Goal: Task Accomplishment & Management: Manage account settings

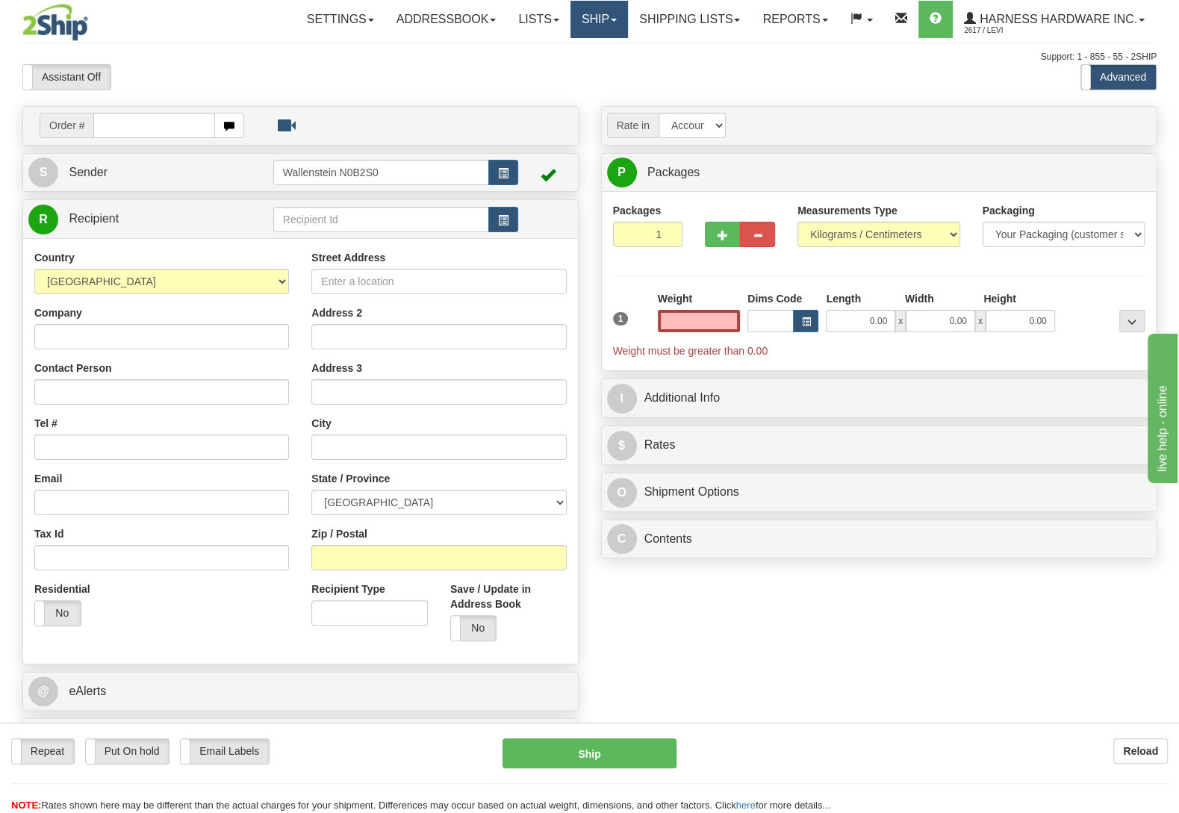
type input "0.00"
click at [600, 23] on link "Ship" at bounding box center [598, 19] width 57 height 37
click at [593, 69] on span "OnHold / Order Queue" at bounding box center [559, 72] width 105 height 12
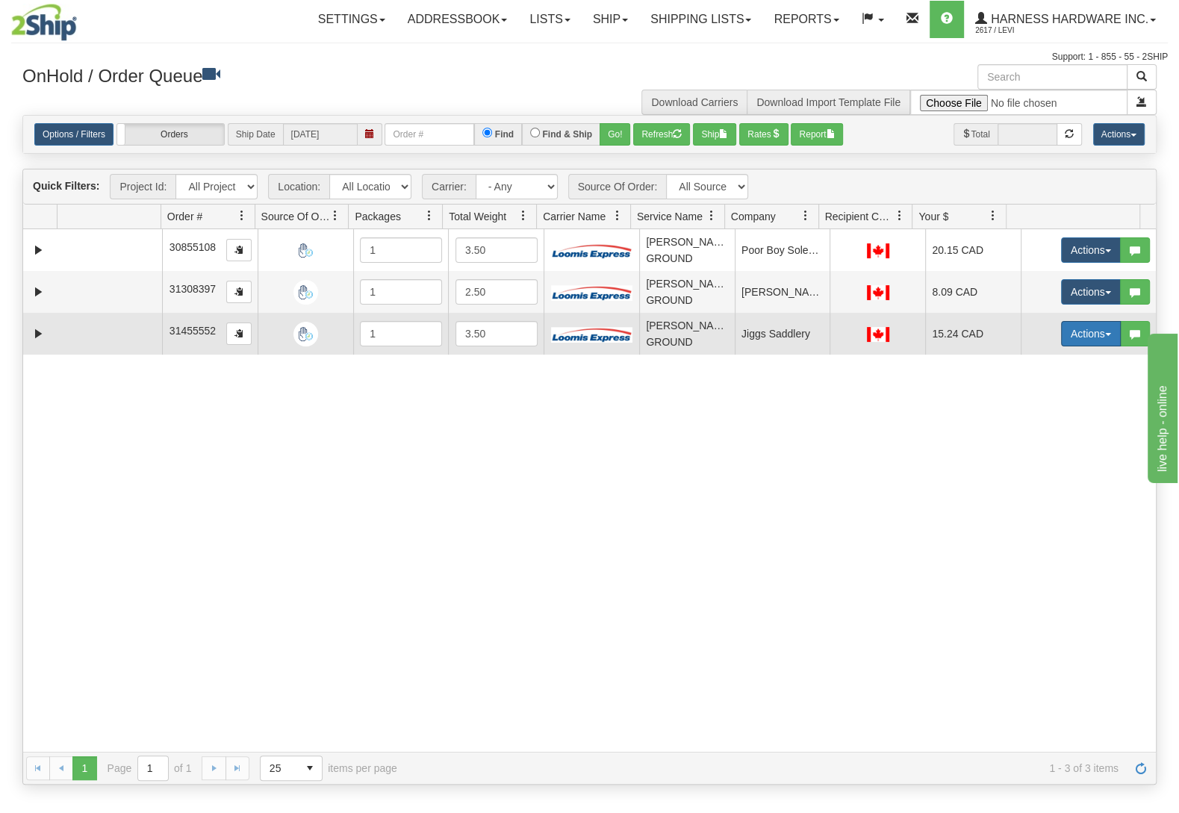
click at [1061, 324] on button "Actions" at bounding box center [1091, 333] width 60 height 25
click at [1027, 368] on span "Open" at bounding box center [1033, 362] width 36 height 12
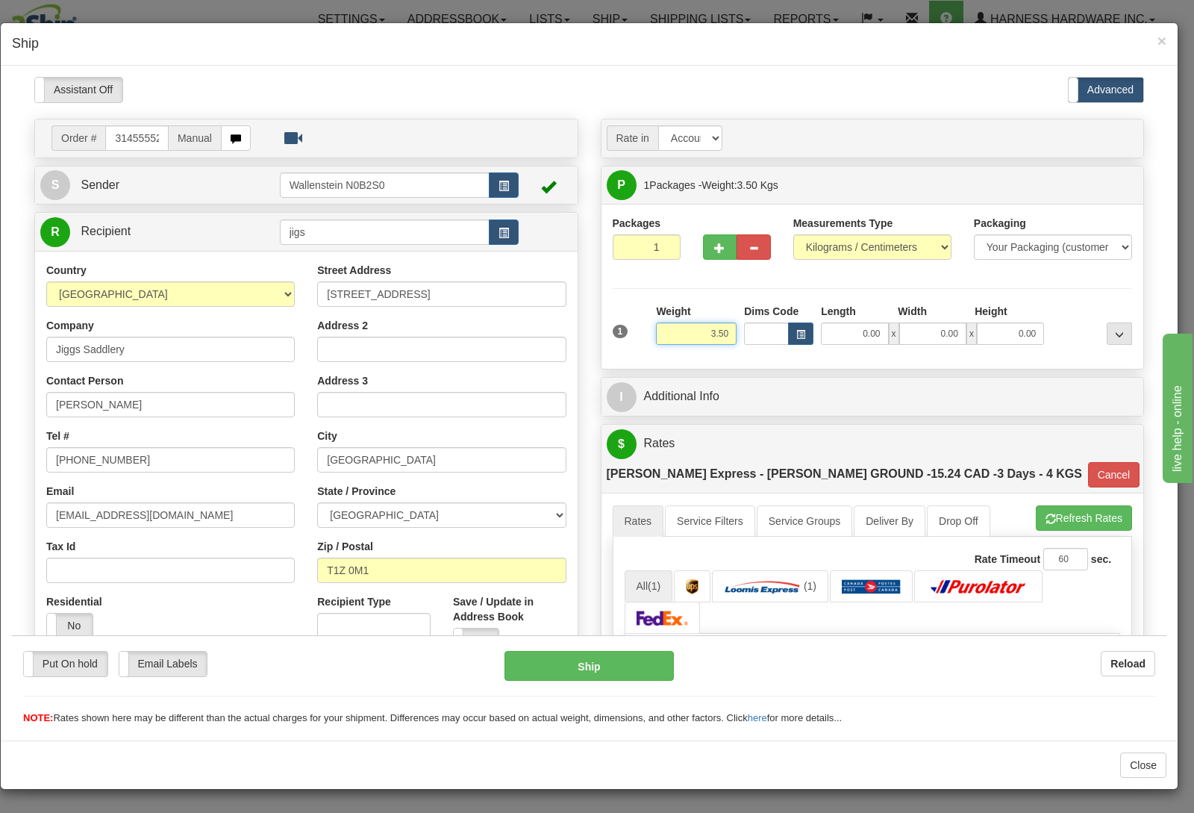
drag, startPoint x: 688, startPoint y: 327, endPoint x: 855, endPoint y: 351, distance: 168.9
click at [737, 344] on input "3.50" at bounding box center [696, 333] width 81 height 22
type input "1.00"
type input "DD"
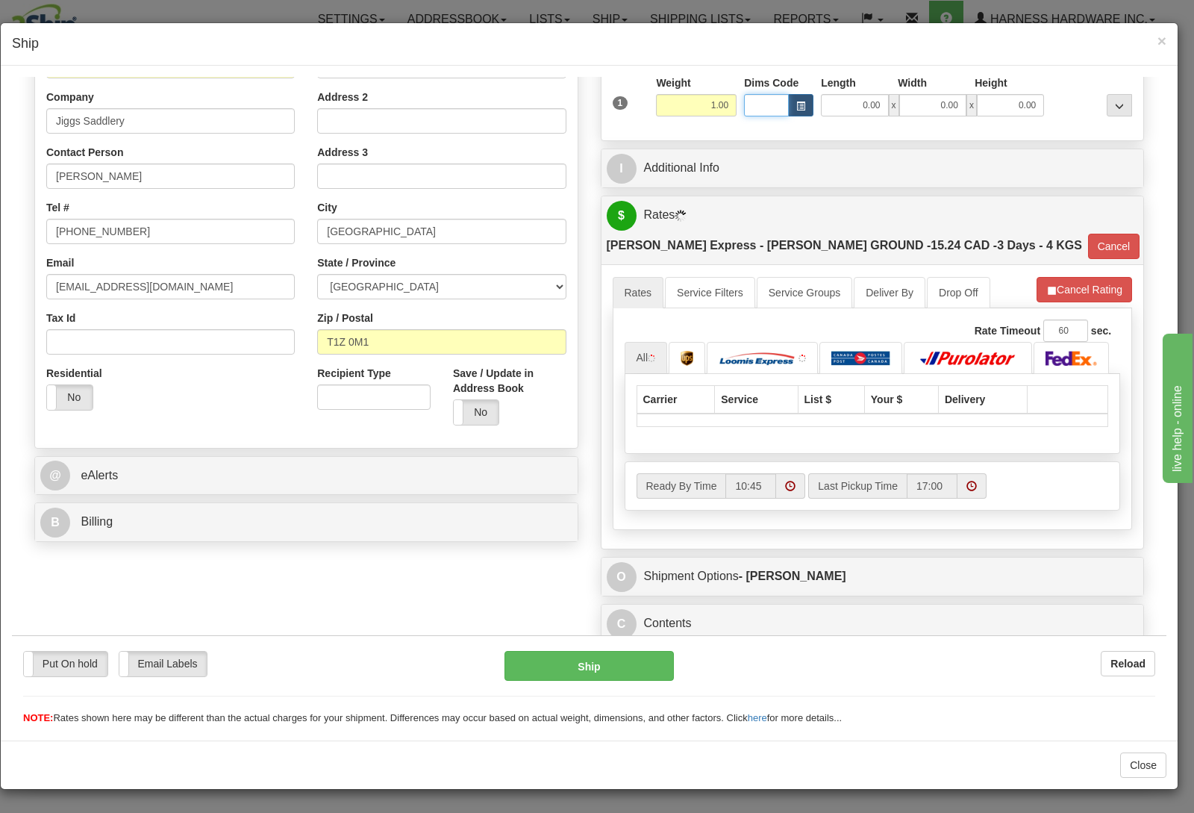
scroll to position [235, 0]
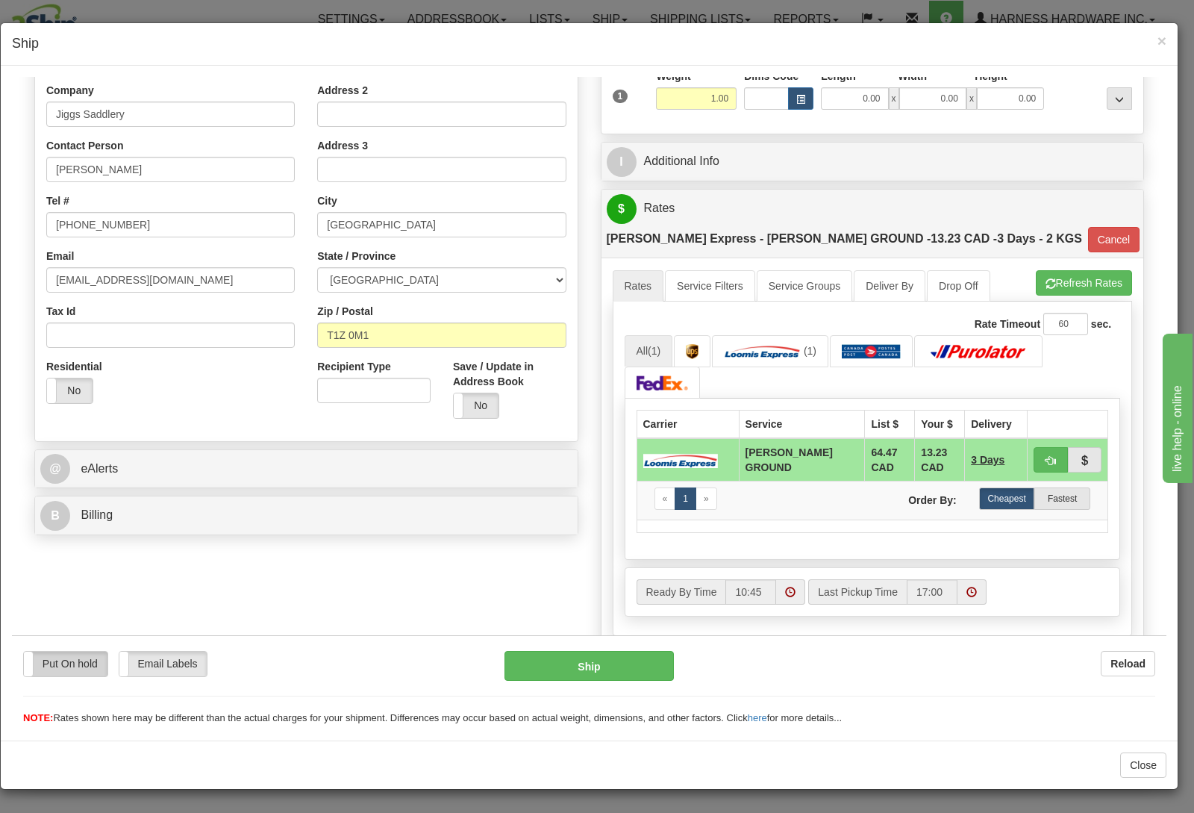
click at [82, 659] on label "Put On hold" at bounding box center [66, 663] width 84 height 25
click at [580, 671] on button "Hold" at bounding box center [590, 665] width 170 height 30
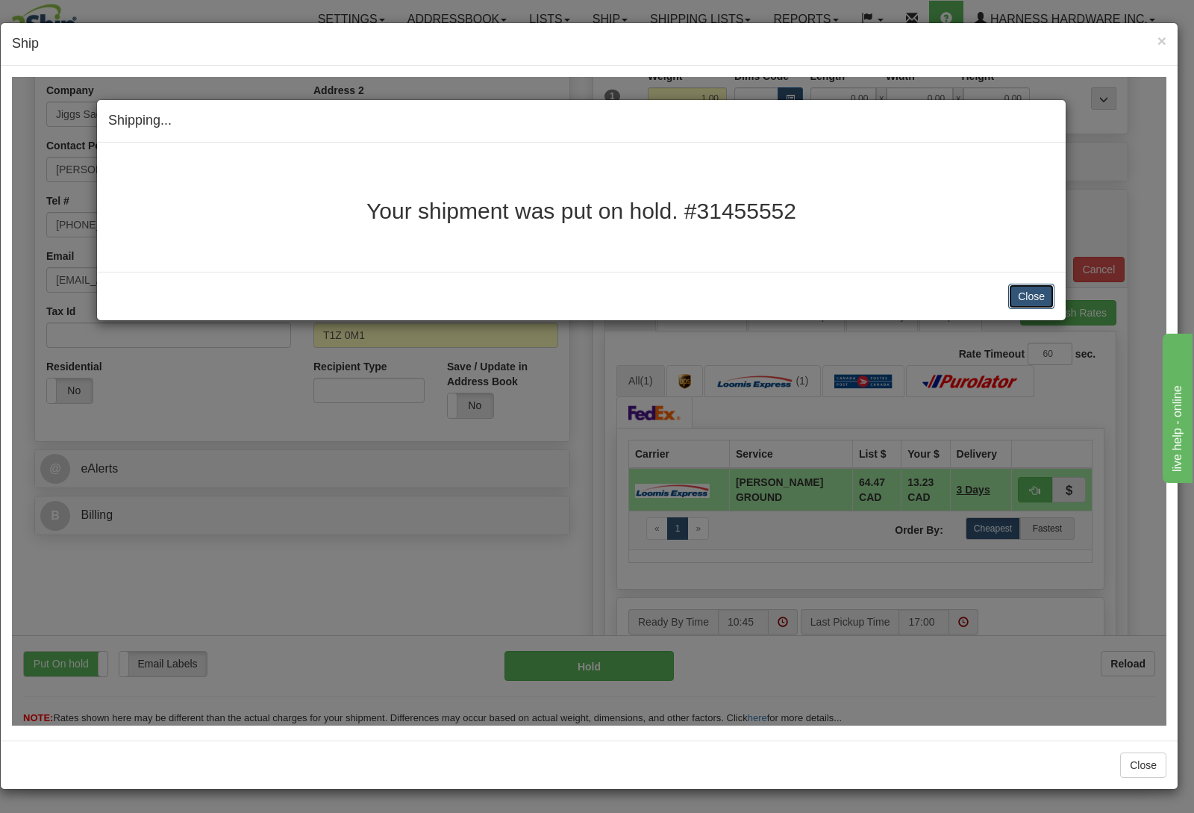
click at [1026, 296] on button "Close" at bounding box center [1032, 295] width 46 height 25
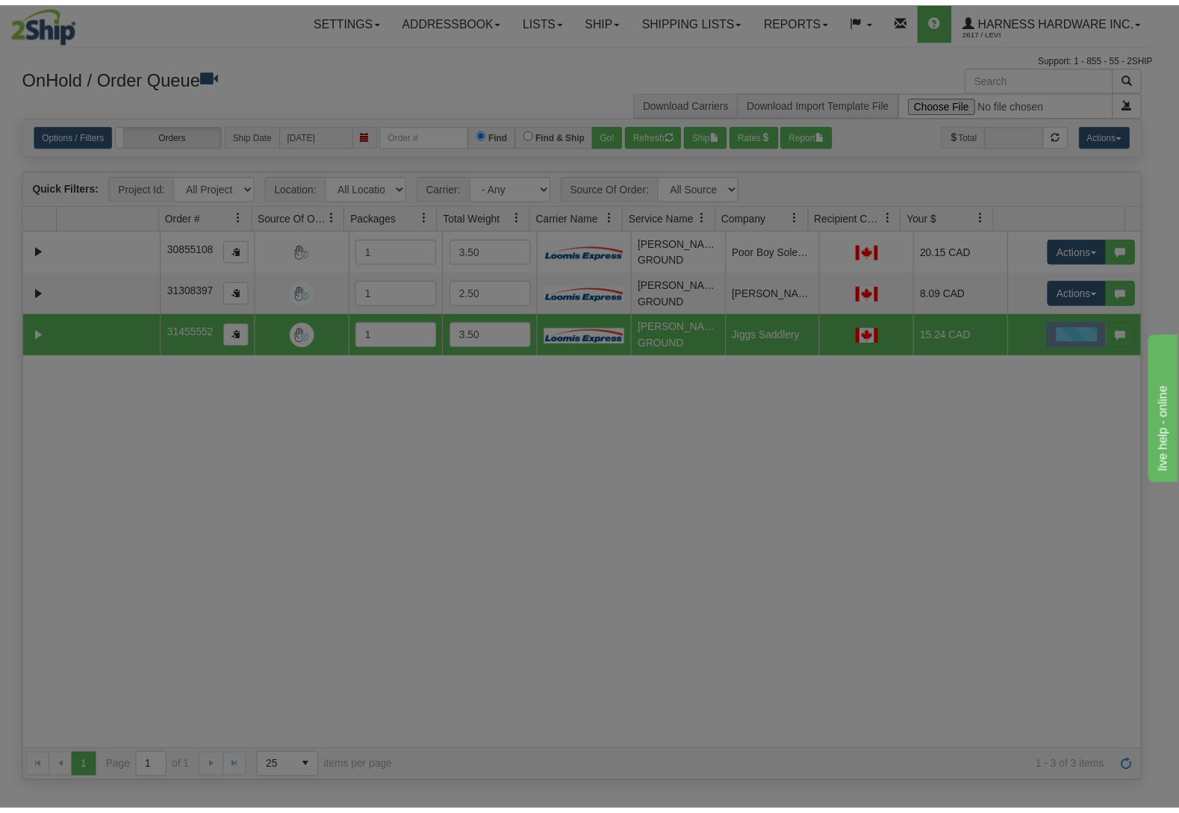
scroll to position [0, 0]
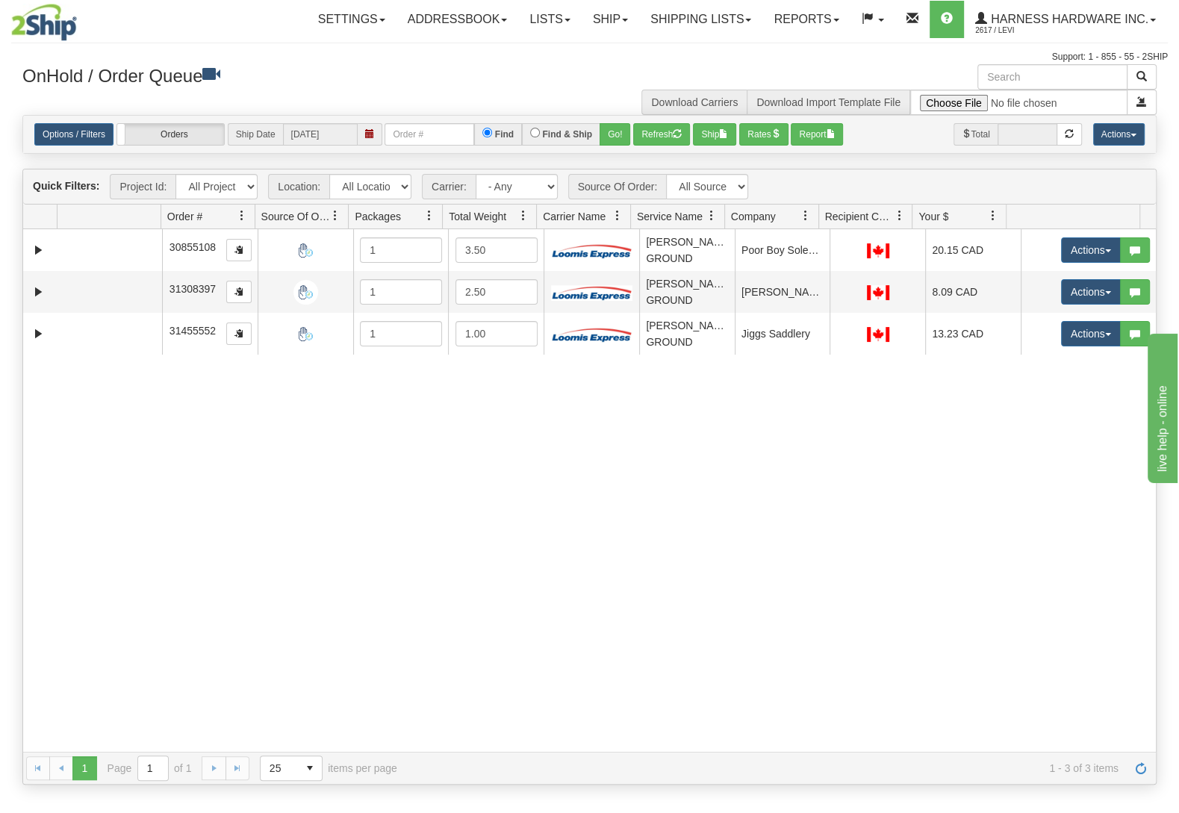
click at [623, 0] on nav "Toggle navigation Settings Shipping Preferences Fields Preferences New Groups" at bounding box center [691, 19] width 953 height 39
click at [600, 16] on link "Ship" at bounding box center [610, 19] width 57 height 37
click at [585, 54] on link "Ship Screen" at bounding box center [570, 52] width 135 height 19
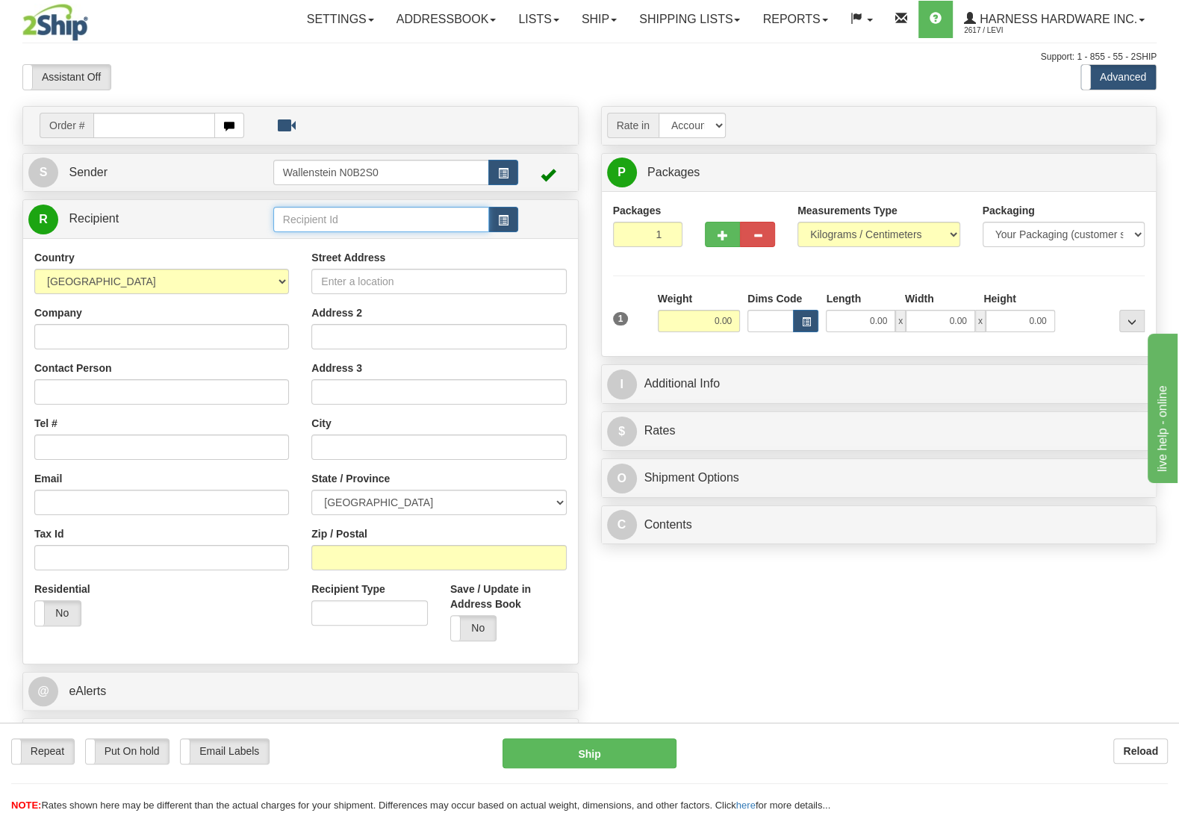
click at [338, 223] on input "text" at bounding box center [381, 219] width 216 height 25
type input "leas"
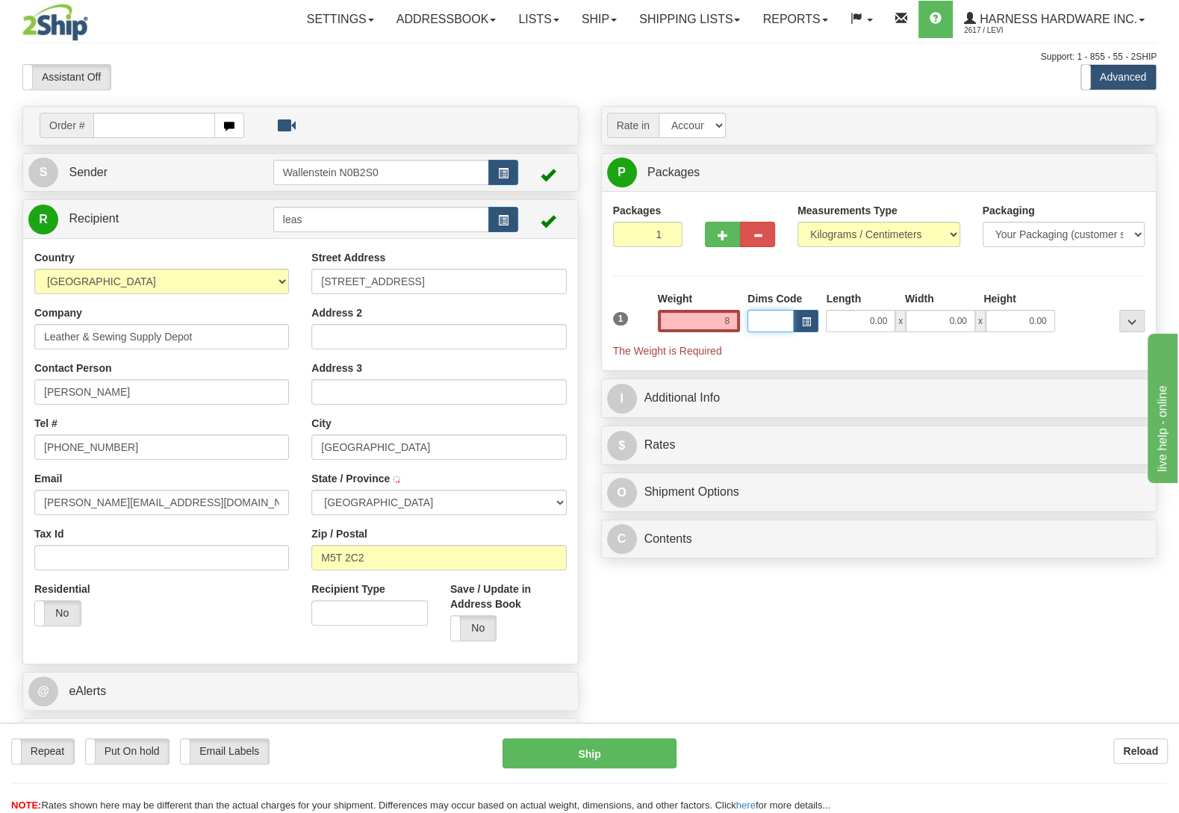
type input "8.00"
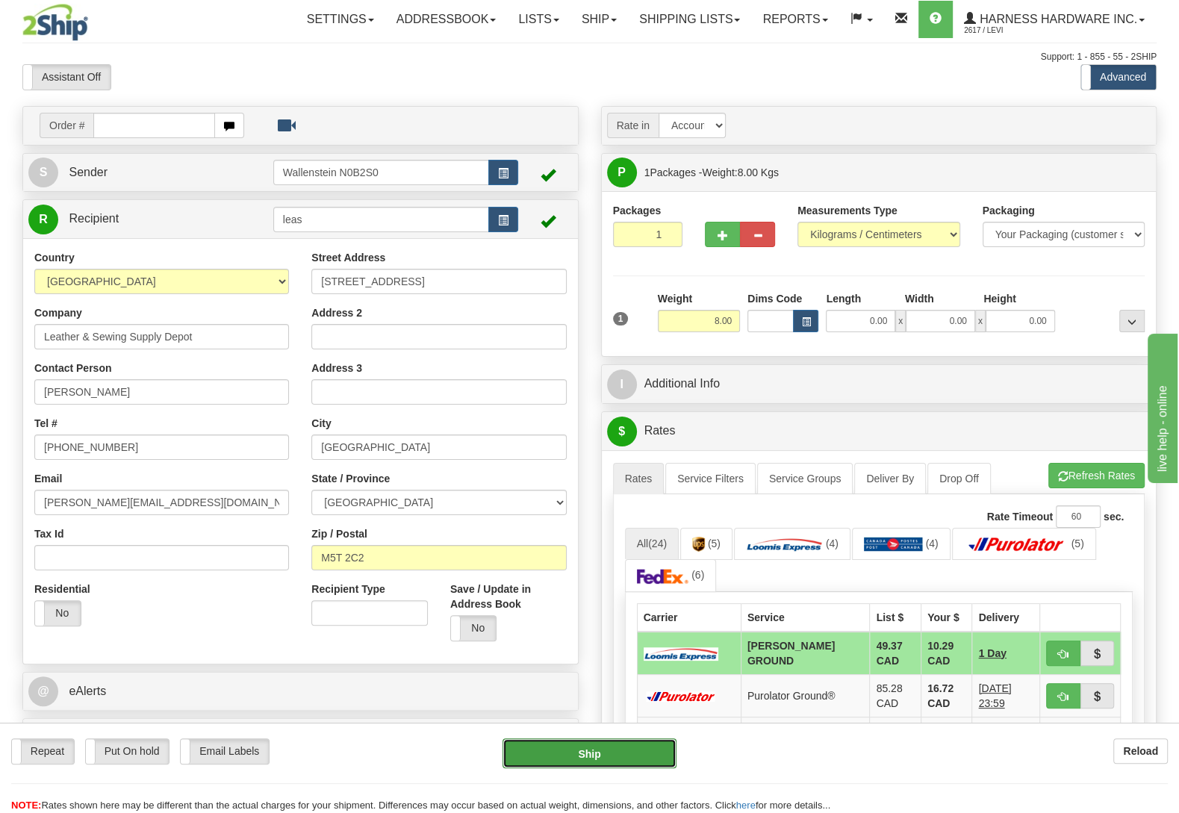
click at [593, 752] on button "Ship" at bounding box center [589, 753] width 174 height 30
type input "DD"
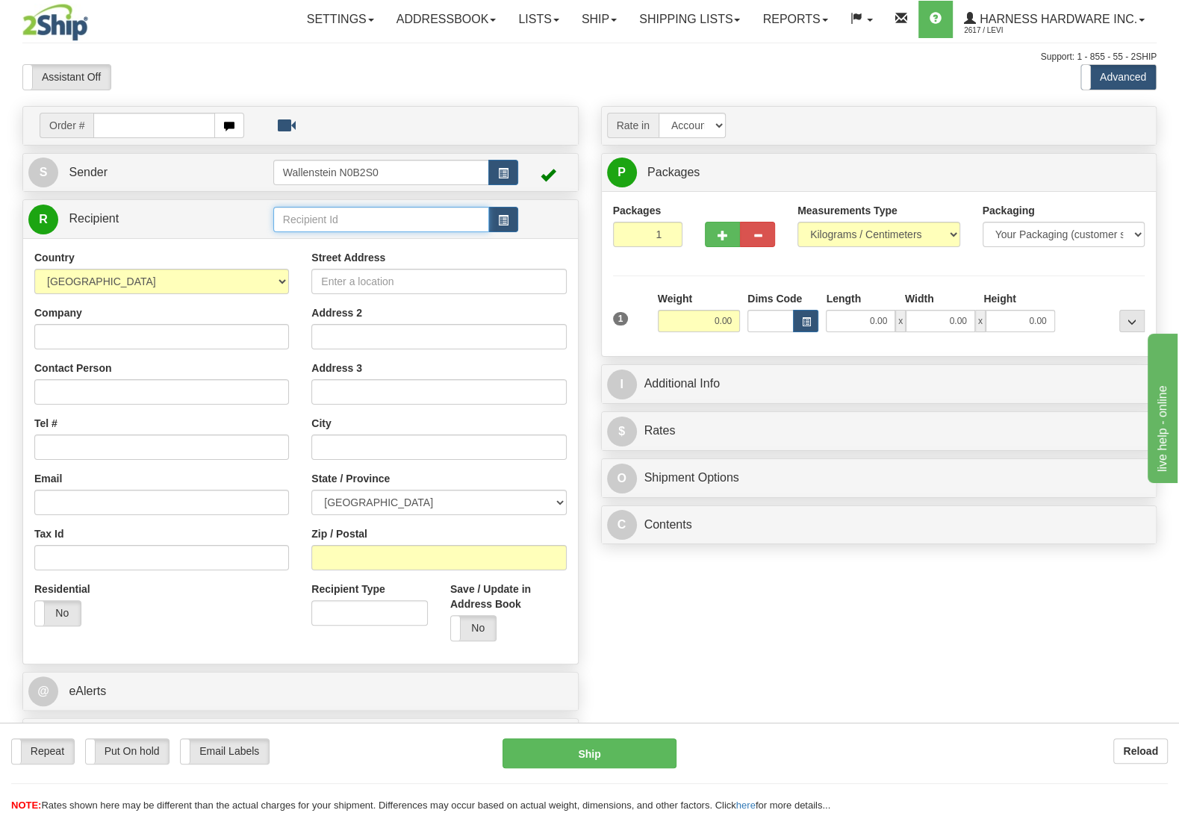
click at [344, 222] on input "text" at bounding box center [381, 219] width 216 height 25
